Goal: Information Seeking & Learning: Learn about a topic

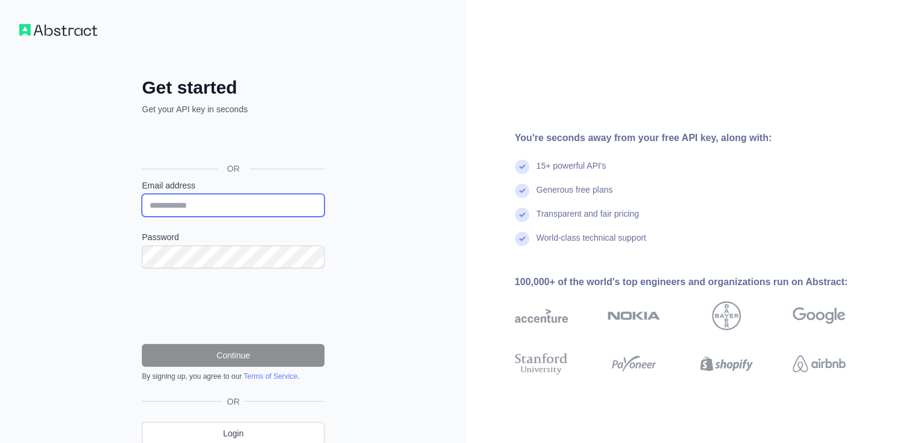
click at [226, 194] on input "Email address" at bounding box center [233, 205] width 183 height 23
click at [286, 198] on input "**********" at bounding box center [233, 205] width 183 height 23
type input "*"
click at [233, 196] on input "Email address" at bounding box center [233, 205] width 183 height 23
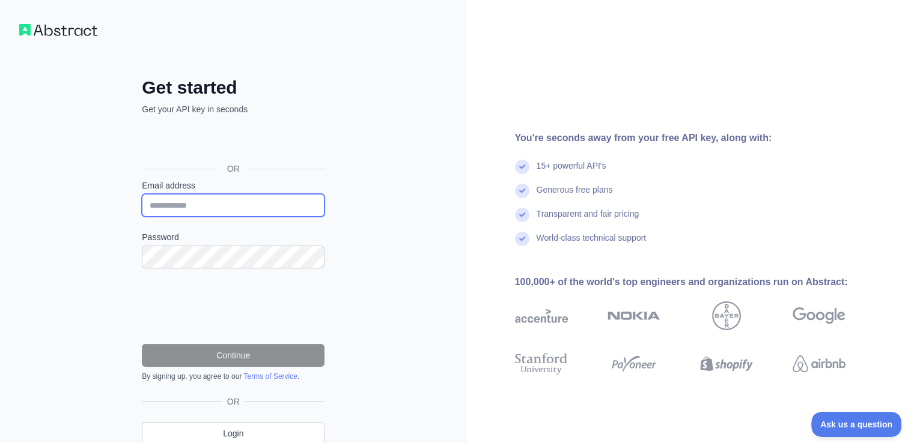
type input "**********"
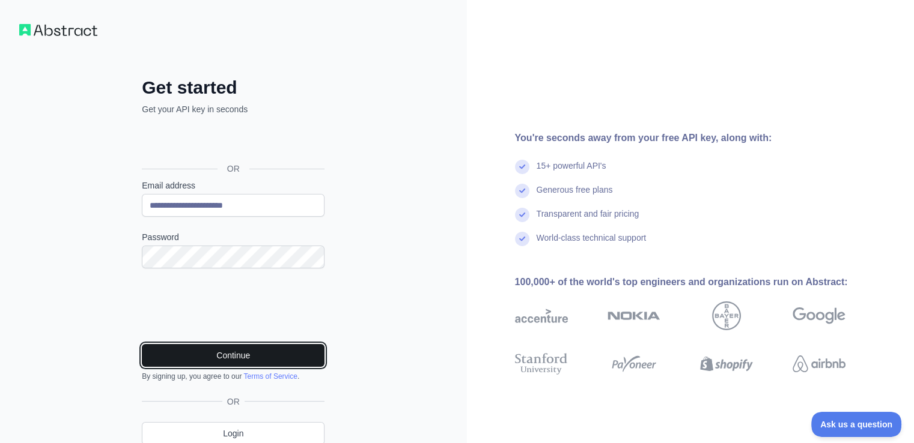
click at [209, 352] on button "Continue" at bounding box center [233, 355] width 183 height 23
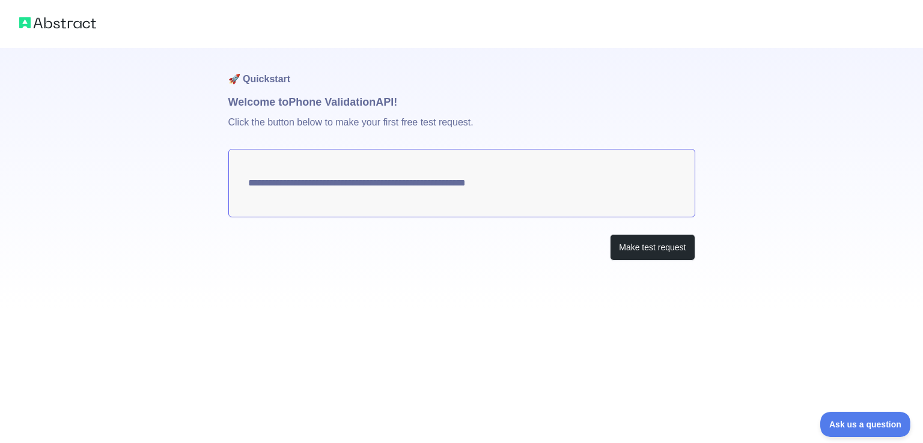
click at [477, 187] on textarea "**********" at bounding box center [461, 183] width 467 height 68
click at [619, 242] on button "Make test request" at bounding box center [652, 247] width 85 height 27
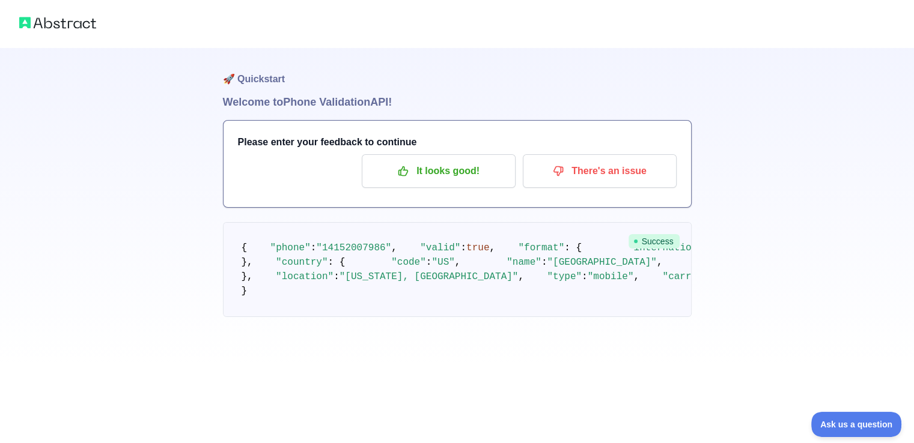
scroll to position [94, 0]
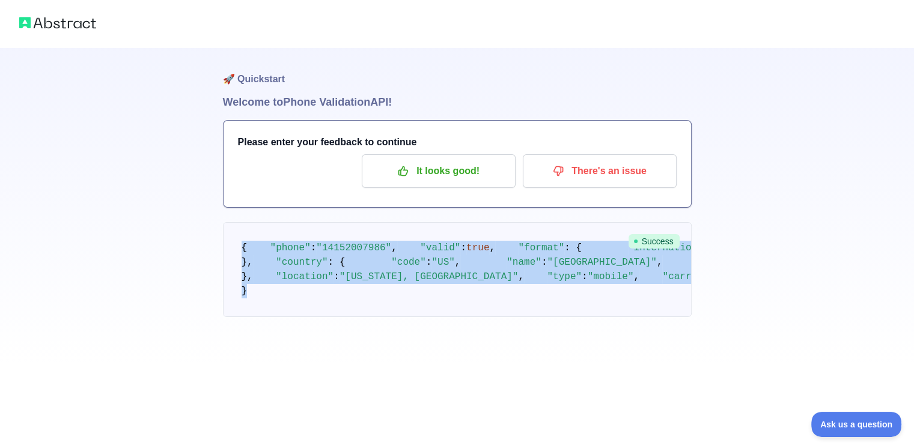
drag, startPoint x: 264, startPoint y: 387, endPoint x: 188, endPoint y: 159, distance: 240.6
click at [188, 159] on div "🚀 Quickstart Welcome to Phone Validation API! Please enter your feedback to con…" at bounding box center [457, 182] width 914 height 365
copy code "{ "phone" : "[PHONE_NUMBER]" , "valid" : true , "format" : { "international" : …"
click at [320, 243] on span ""14152007986"" at bounding box center [353, 248] width 75 height 11
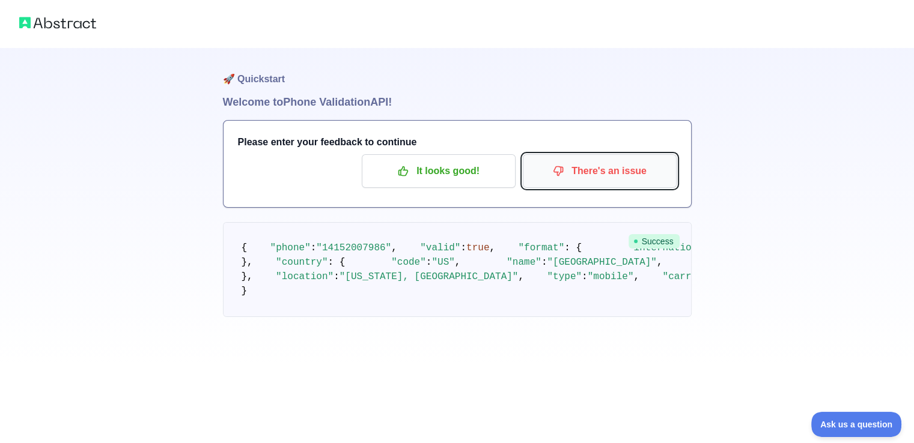
click at [606, 161] on p "There's an issue" at bounding box center [600, 171] width 136 height 20
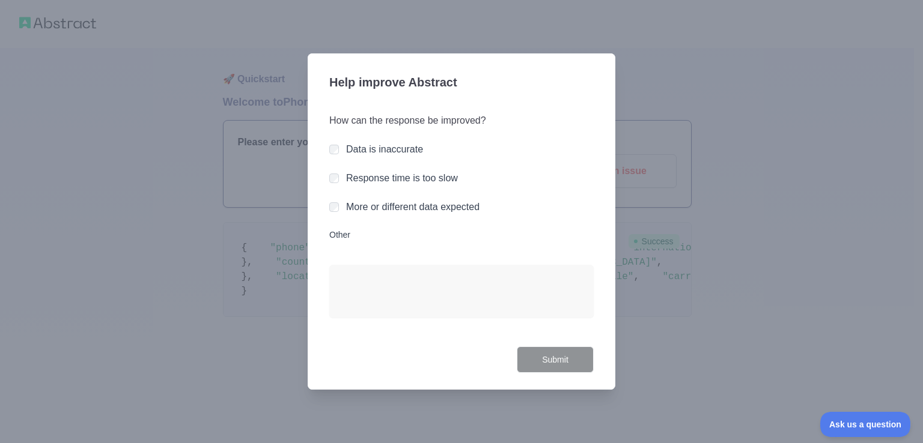
click at [343, 210] on div "More or different data expected" at bounding box center [461, 207] width 264 height 14
click at [339, 206] on div "More or different data expected" at bounding box center [461, 207] width 264 height 14
click at [339, 150] on div "Data is inaccurate" at bounding box center [461, 149] width 264 height 14
click at [350, 279] on textarea "Other" at bounding box center [461, 291] width 264 height 53
click at [380, 301] on textarea "Other" at bounding box center [461, 291] width 264 height 53
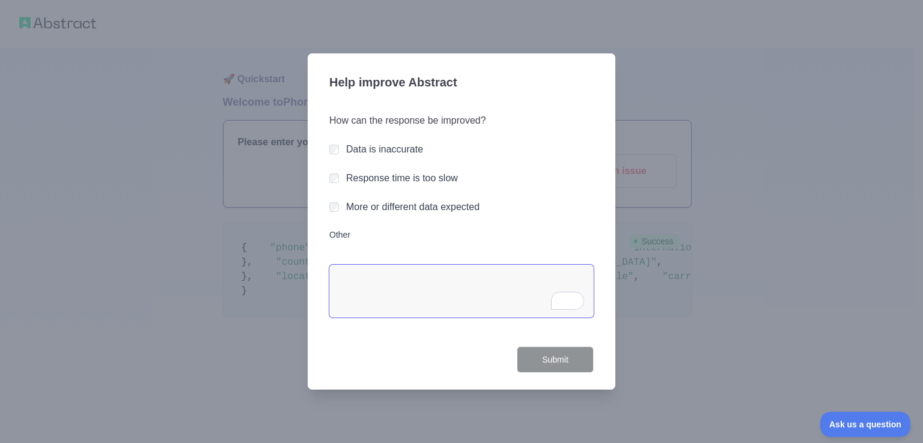
click at [380, 301] on textarea "Other" at bounding box center [461, 291] width 264 height 53
type textarea "*"
paste textarea "**********"
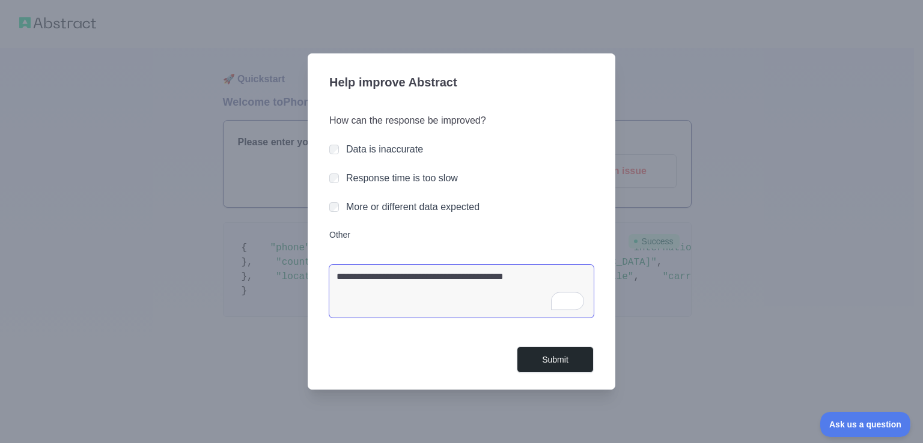
type textarea "**********"
click at [562, 349] on button "Submit" at bounding box center [555, 360] width 77 height 27
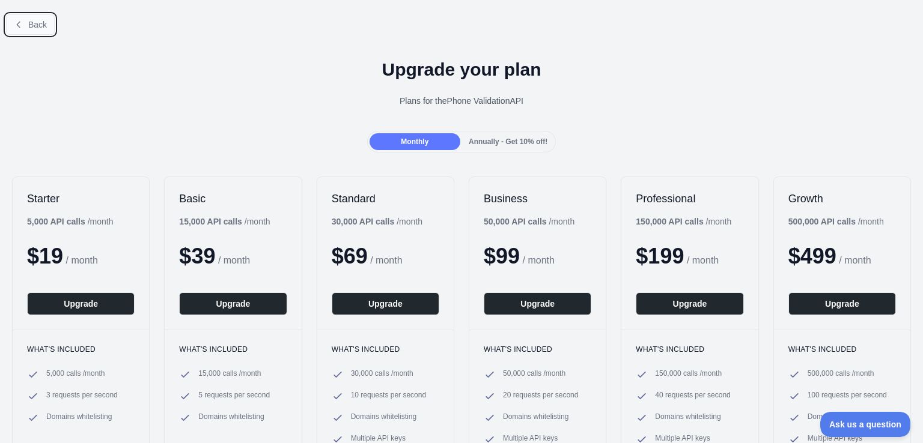
click at [41, 23] on span "Back" at bounding box center [37, 25] width 19 height 10
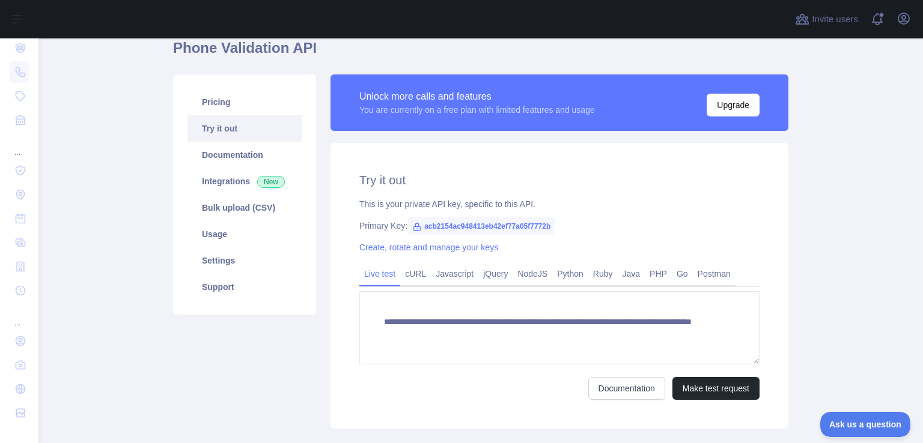
scroll to position [58, 0]
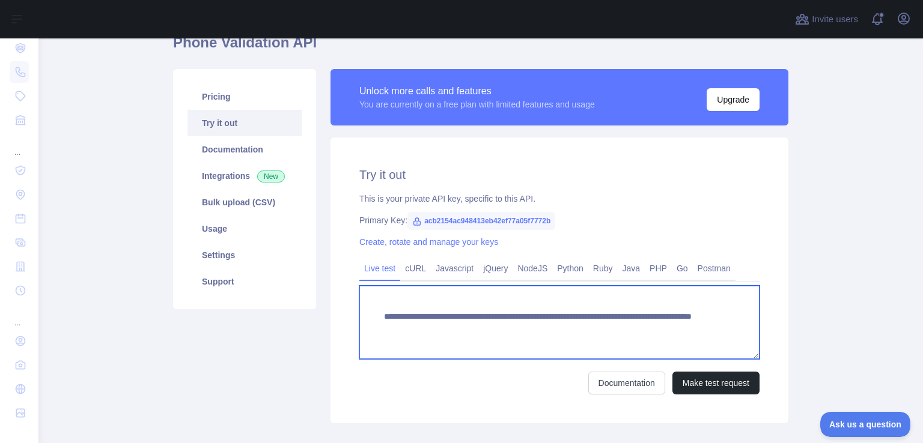
click at [538, 313] on textarea "**********" at bounding box center [559, 322] width 400 height 73
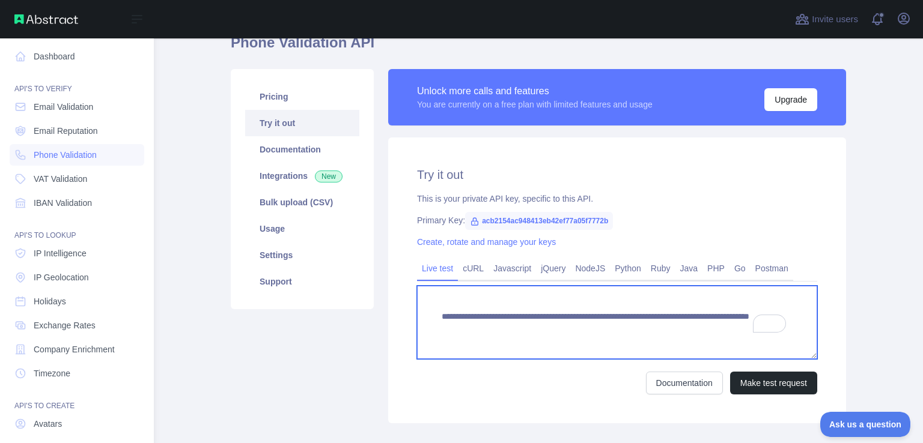
scroll to position [0, 0]
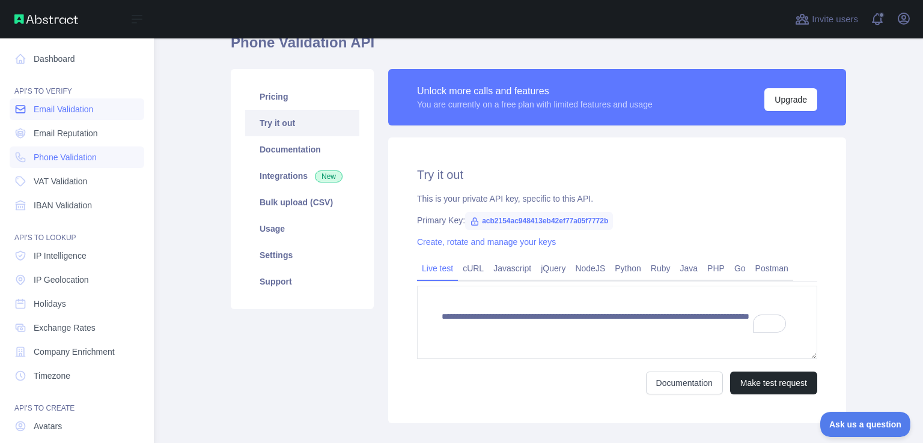
click at [79, 114] on span "Email Validation" at bounding box center [63, 109] width 59 height 12
click at [61, 142] on link "Email Reputation" at bounding box center [77, 134] width 135 height 22
click at [46, 63] on link "Dashboard" at bounding box center [77, 59] width 135 height 22
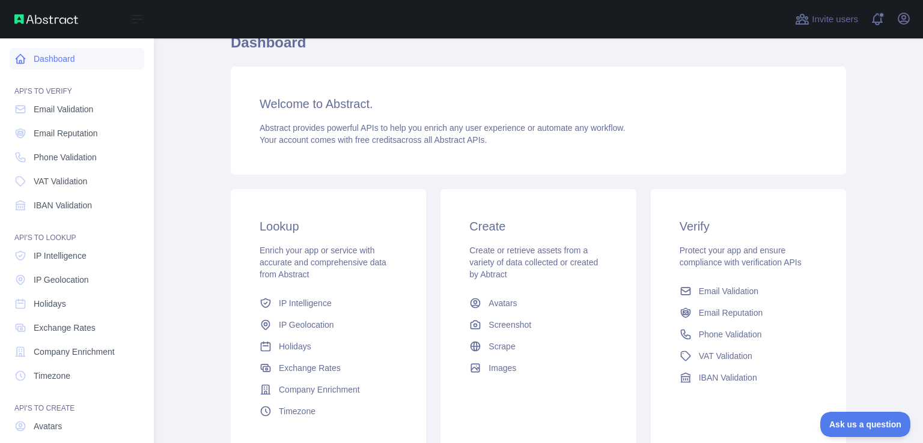
scroll to position [58, 0]
click at [57, 181] on span "VAT Validation" at bounding box center [60, 181] width 53 height 12
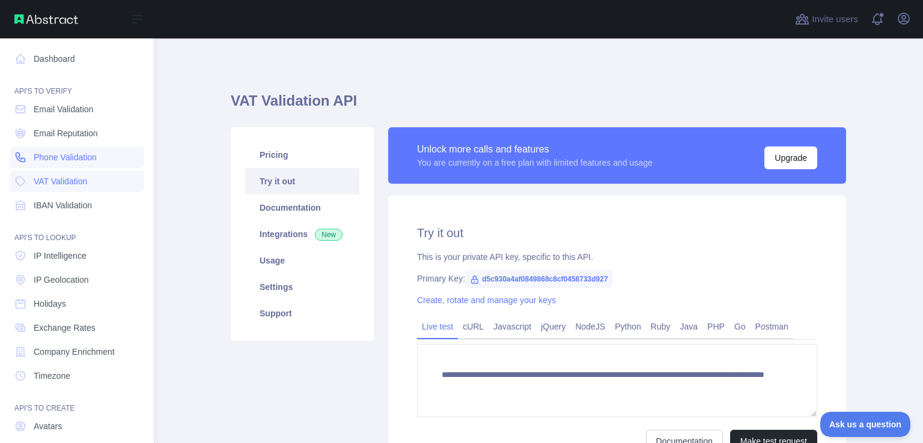
click at [80, 150] on link "Phone Validation" at bounding box center [77, 158] width 135 height 22
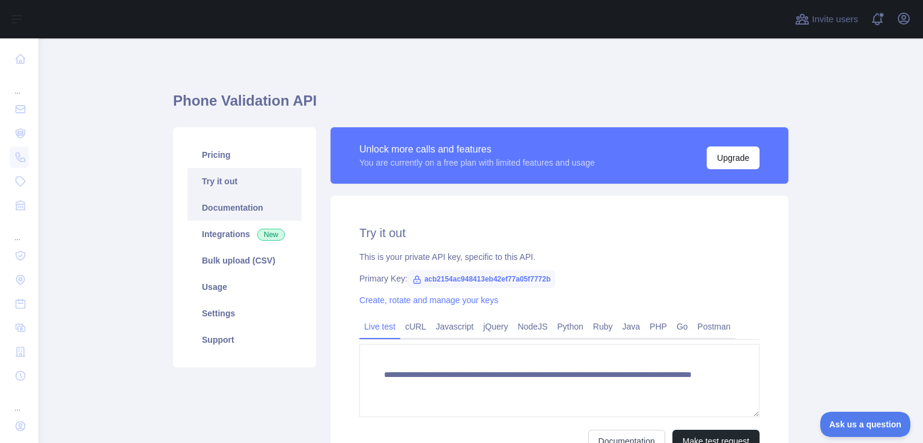
click at [241, 211] on link "Documentation" at bounding box center [244, 208] width 114 height 26
click at [204, 159] on link "Pricing" at bounding box center [244, 155] width 114 height 26
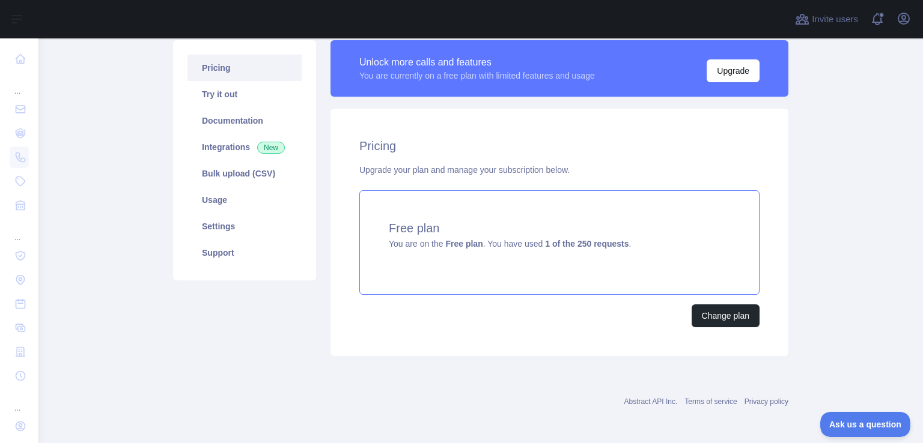
scroll to position [88, 0]
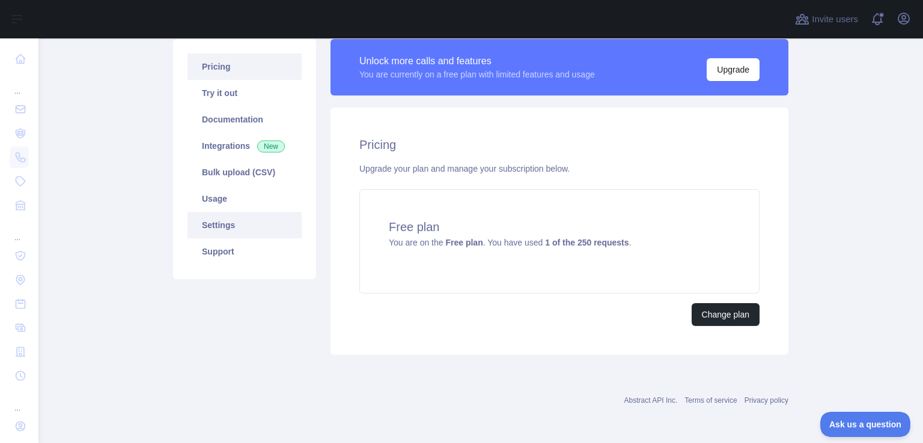
click at [225, 229] on link "Settings" at bounding box center [244, 225] width 114 height 26
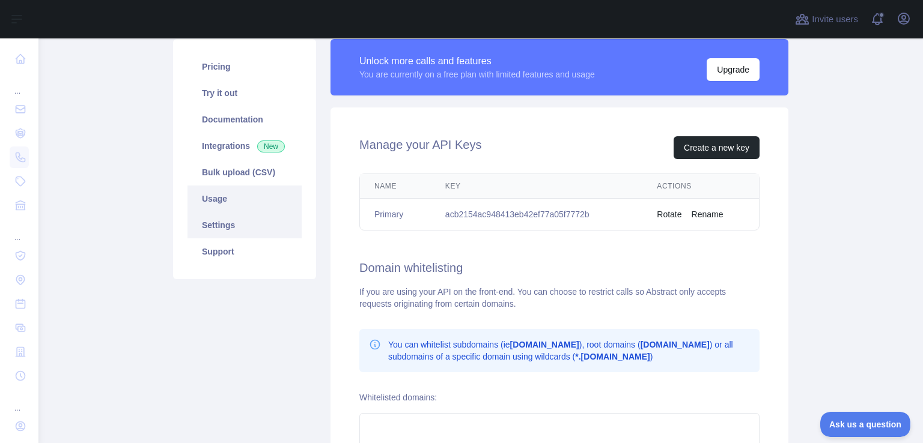
click at [257, 188] on link "Usage" at bounding box center [244, 199] width 114 height 26
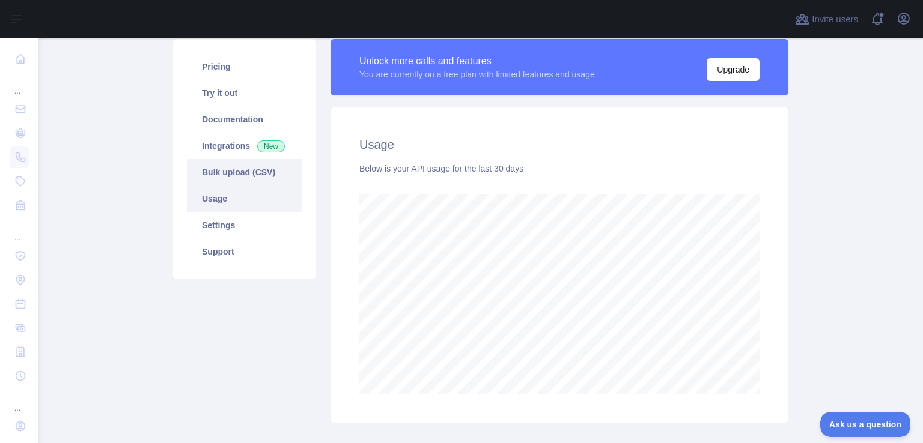
scroll to position [404, 875]
click at [257, 173] on link "Bulk upload (CSV)" at bounding box center [244, 172] width 114 height 26
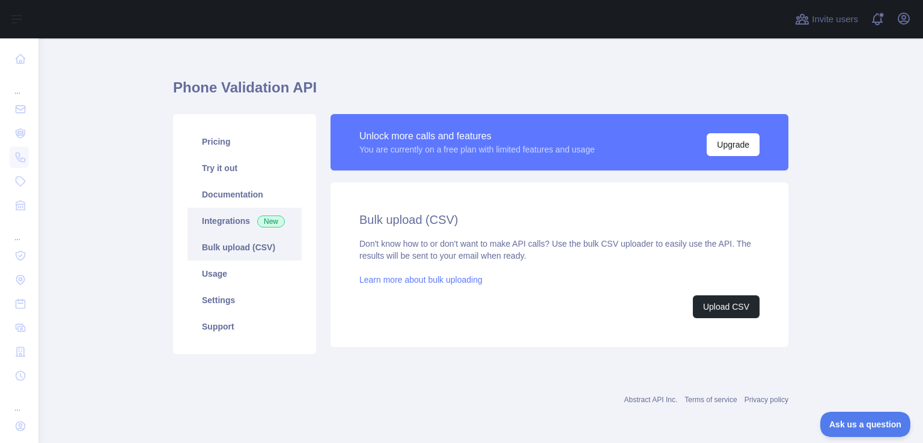
click at [247, 220] on link "Integrations New" at bounding box center [244, 221] width 114 height 26
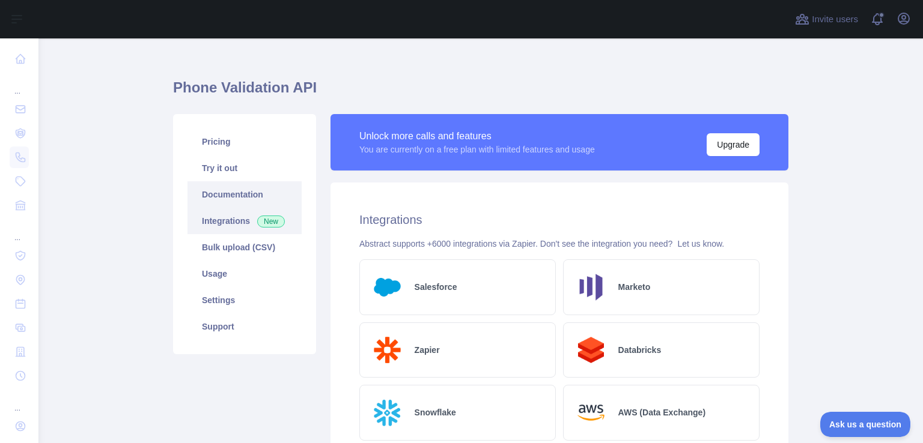
click at [255, 204] on link "Documentation" at bounding box center [244, 194] width 114 height 26
click at [242, 171] on link "Try it out" at bounding box center [244, 168] width 114 height 26
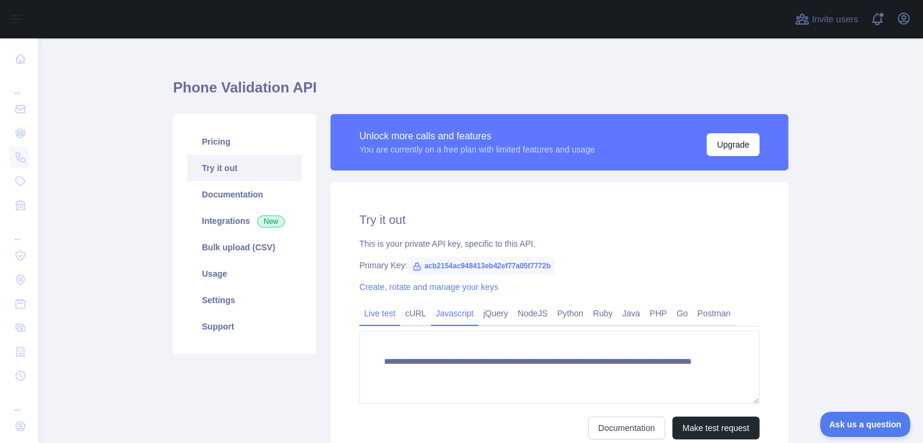
click at [431, 312] on link "Javascript" at bounding box center [454, 313] width 47 height 19
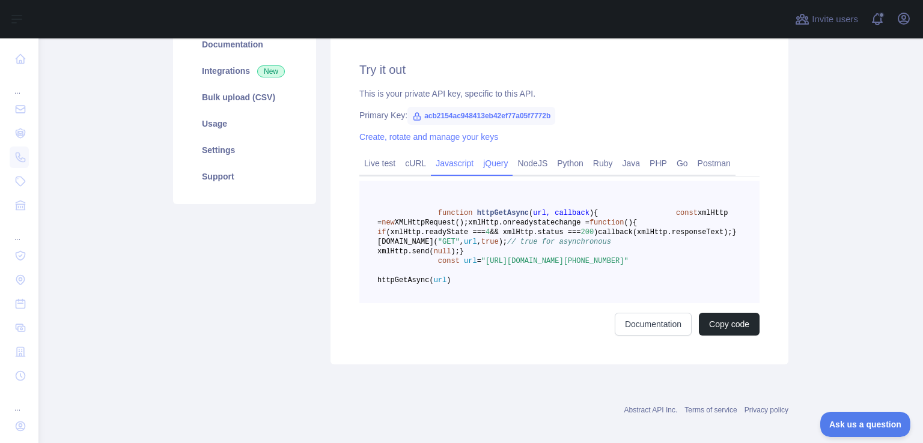
scroll to position [226, 0]
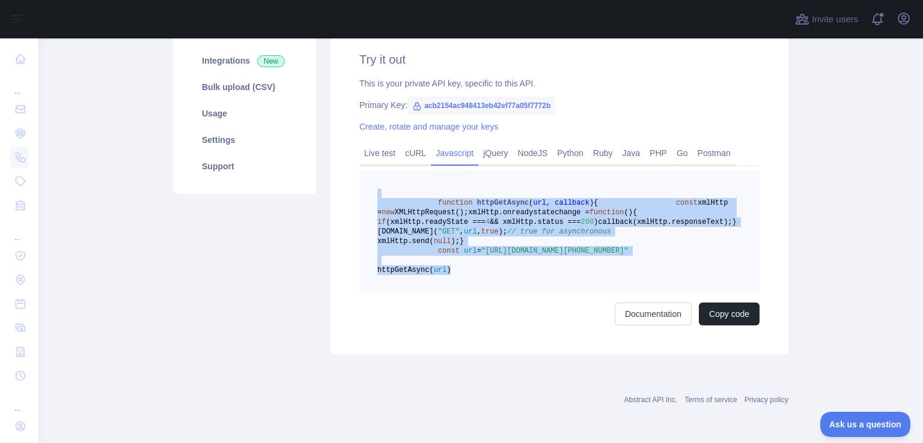
drag, startPoint x: 508, startPoint y: 279, endPoint x: 359, endPoint y: 139, distance: 204.4
click at [359, 171] on pre "function httpGetAsync ( url, callback ) { const xmlHttp = new XMLHttpRequest();…" at bounding box center [559, 232] width 400 height 123
copy code "function httpGetAsync ( url, callback ) { const xmlHttp = new XMLHttpRequest();…"
click at [729, 332] on div "Try it out This is your private API key, specific to this API. Primary Key: acb…" at bounding box center [559, 188] width 458 height 332
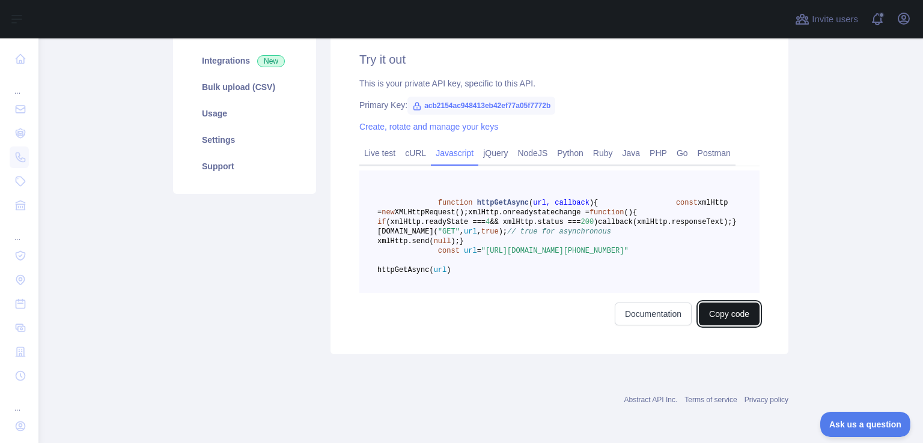
click at [739, 323] on button "Copy code" at bounding box center [729, 314] width 61 height 23
click at [717, 315] on button "Copied" at bounding box center [735, 314] width 47 height 23
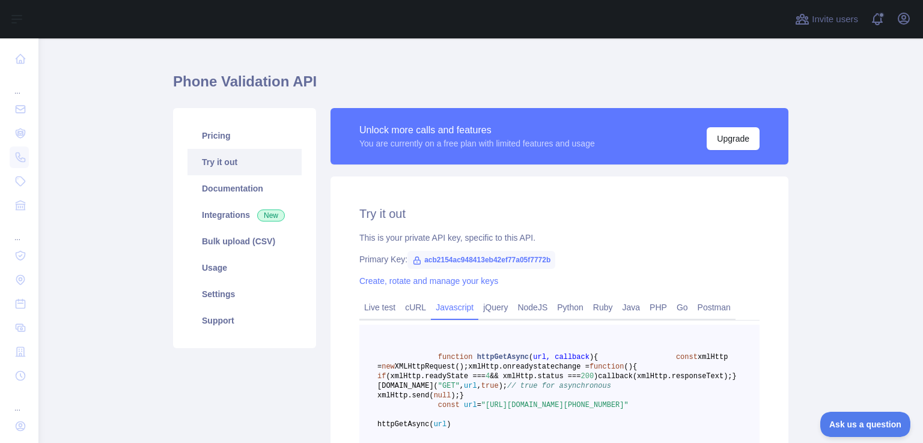
scroll to position [0, 0]
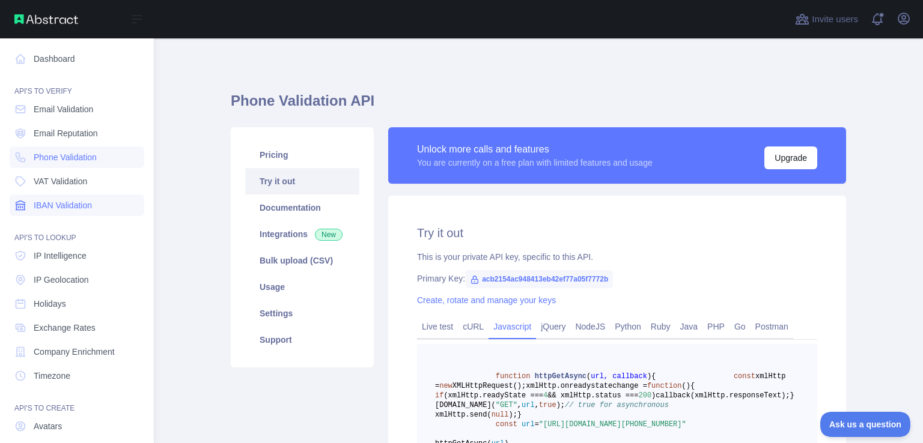
click at [89, 205] on span "IBAN Validation" at bounding box center [63, 205] width 58 height 12
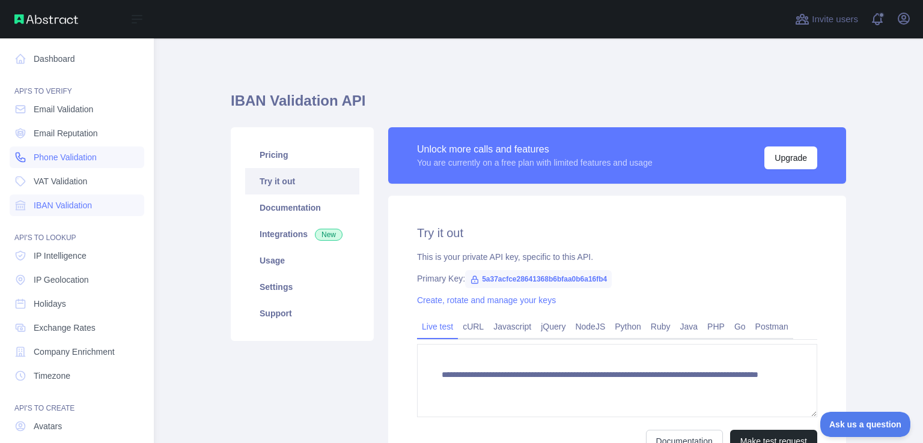
click at [47, 154] on span "Phone Validation" at bounding box center [65, 157] width 63 height 12
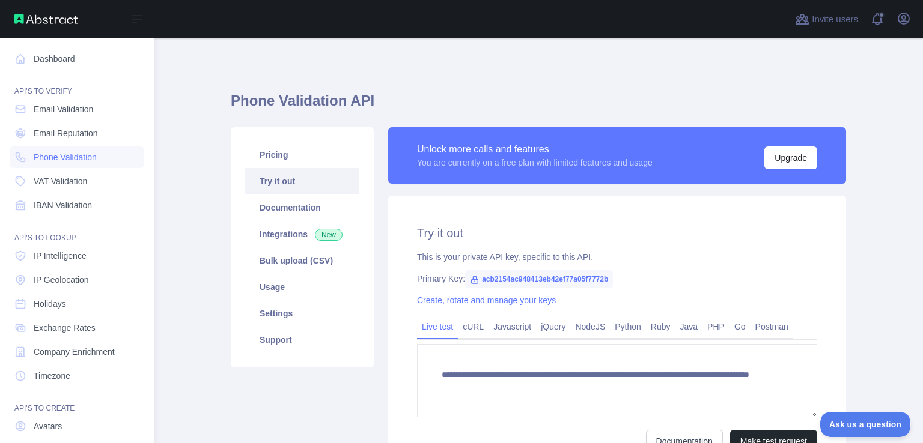
click at [49, 201] on span "IBAN Validation" at bounding box center [63, 205] width 58 height 12
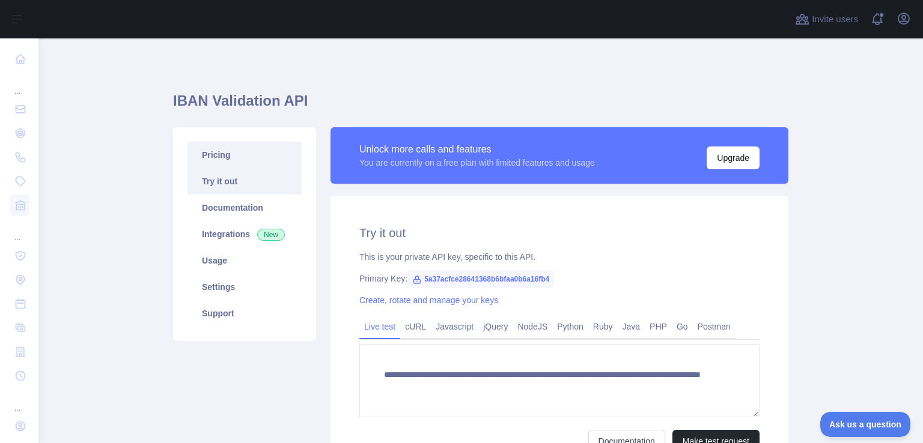
click at [228, 156] on link "Pricing" at bounding box center [244, 155] width 114 height 26
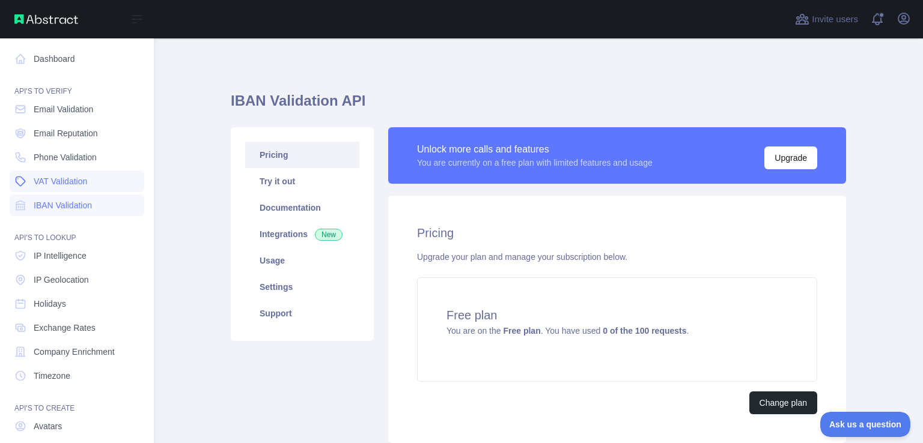
click at [36, 180] on span "VAT Validation" at bounding box center [60, 181] width 53 height 12
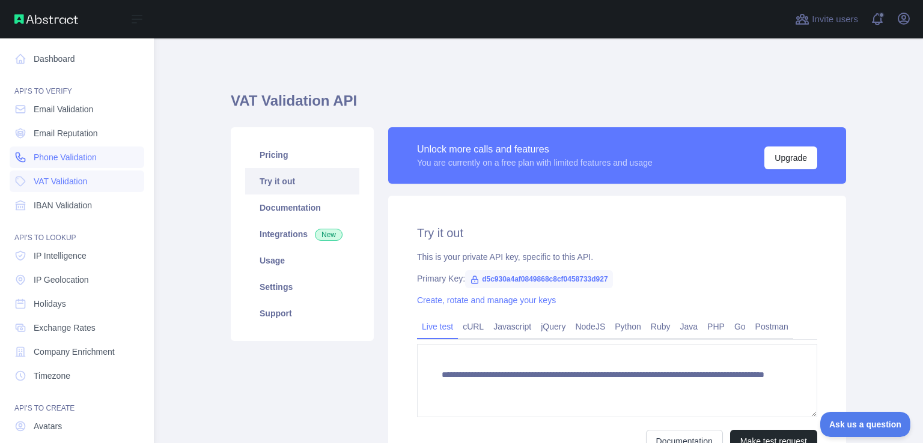
click at [78, 156] on span "Phone Validation" at bounding box center [65, 157] width 63 height 12
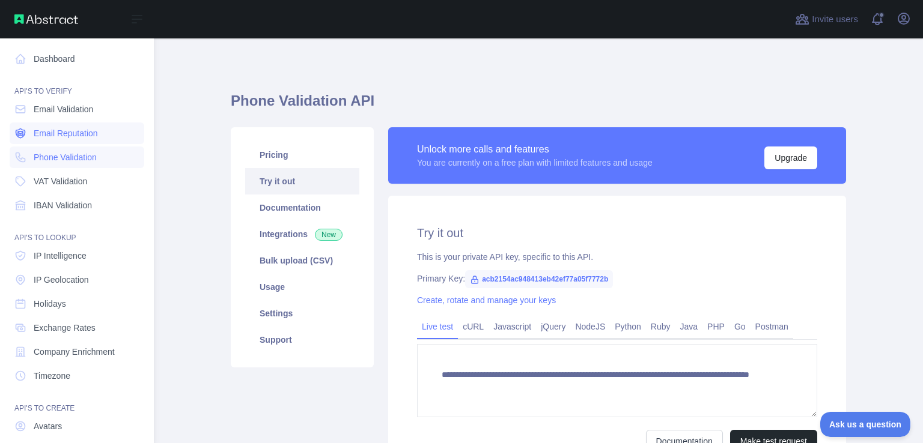
click at [83, 135] on span "Email Reputation" at bounding box center [66, 133] width 64 height 12
click at [67, 150] on link "Phone Validation" at bounding box center [77, 158] width 135 height 22
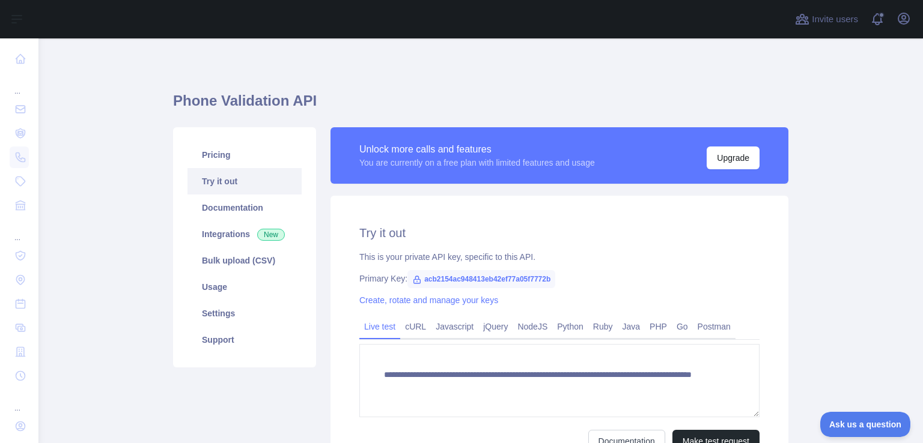
type textarea "**********"
